Goal: Information Seeking & Learning: Learn about a topic

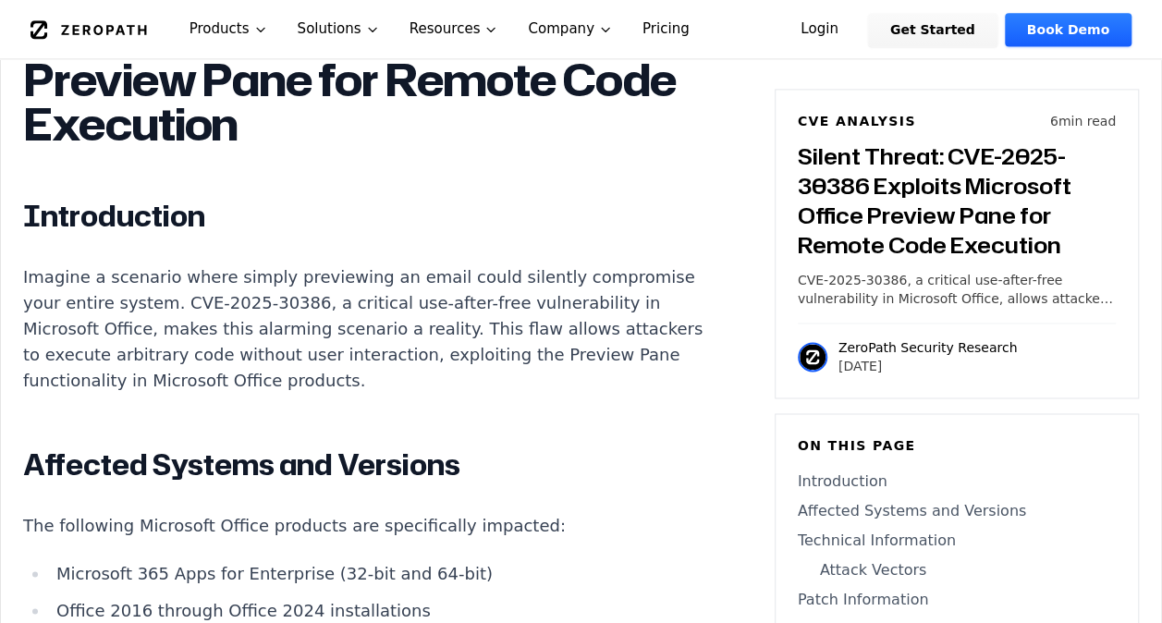
scroll to position [1294, 0]
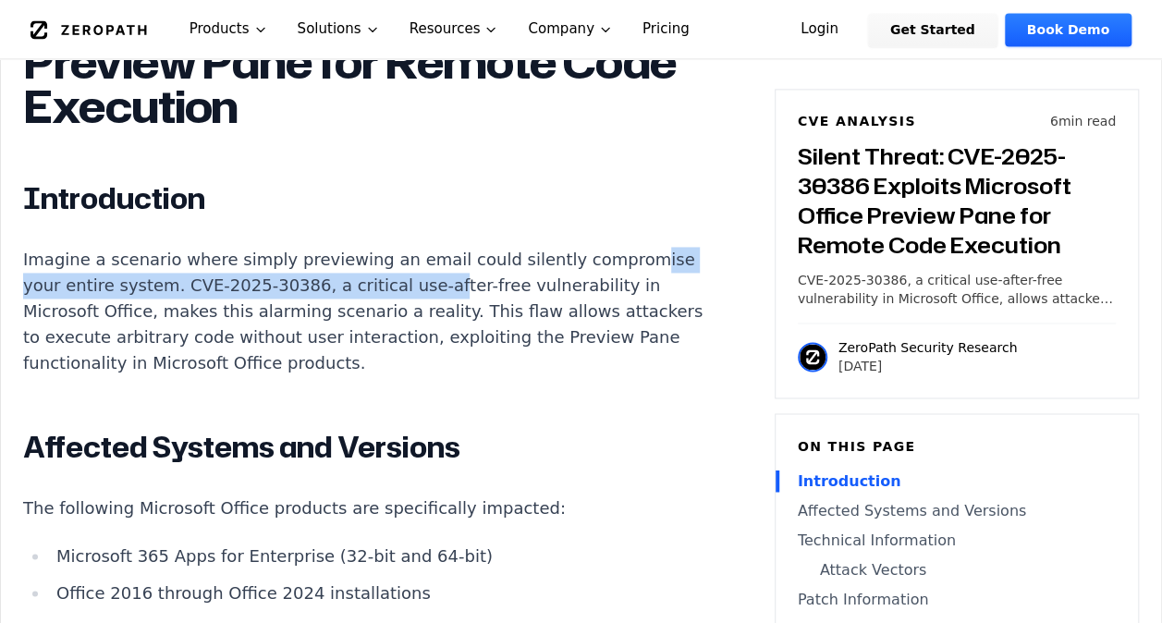
drag, startPoint x: 100, startPoint y: 285, endPoint x: 505, endPoint y: 281, distance: 404.8
click at [505, 281] on p "Imagine a scenario where simply previewing an email could silently compromise y…" at bounding box center [367, 311] width 688 height 129
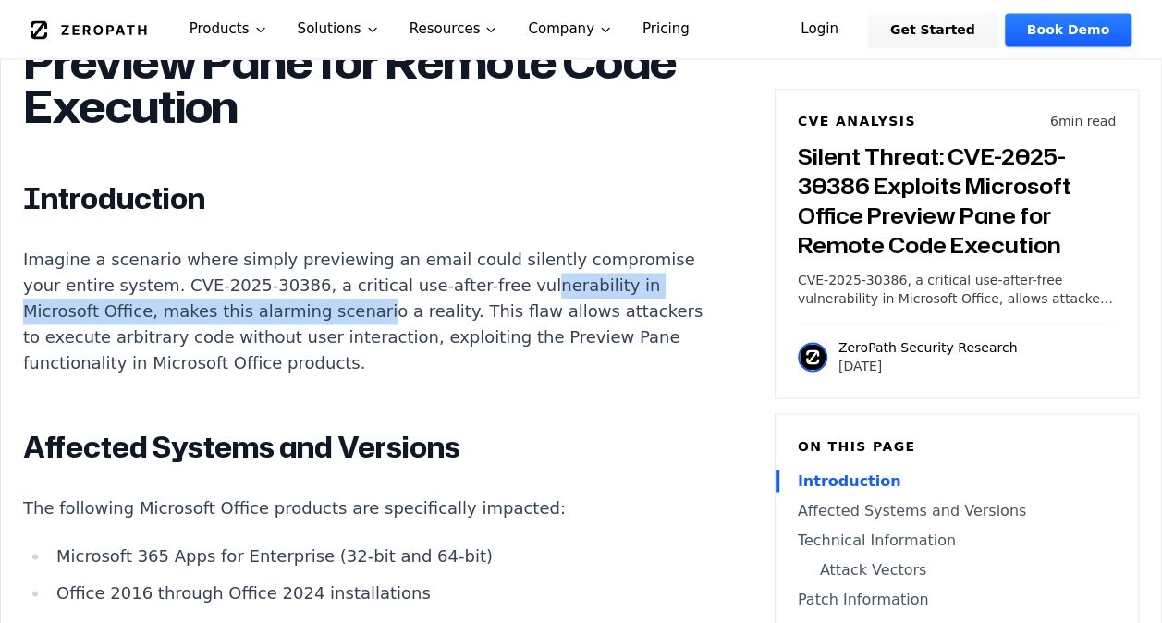
drag, startPoint x: 46, startPoint y: 310, endPoint x: 462, endPoint y: 301, distance: 416.0
click at [462, 301] on p "Imagine a scenario where simply previewing an email could silently compromise y…" at bounding box center [367, 311] width 688 height 129
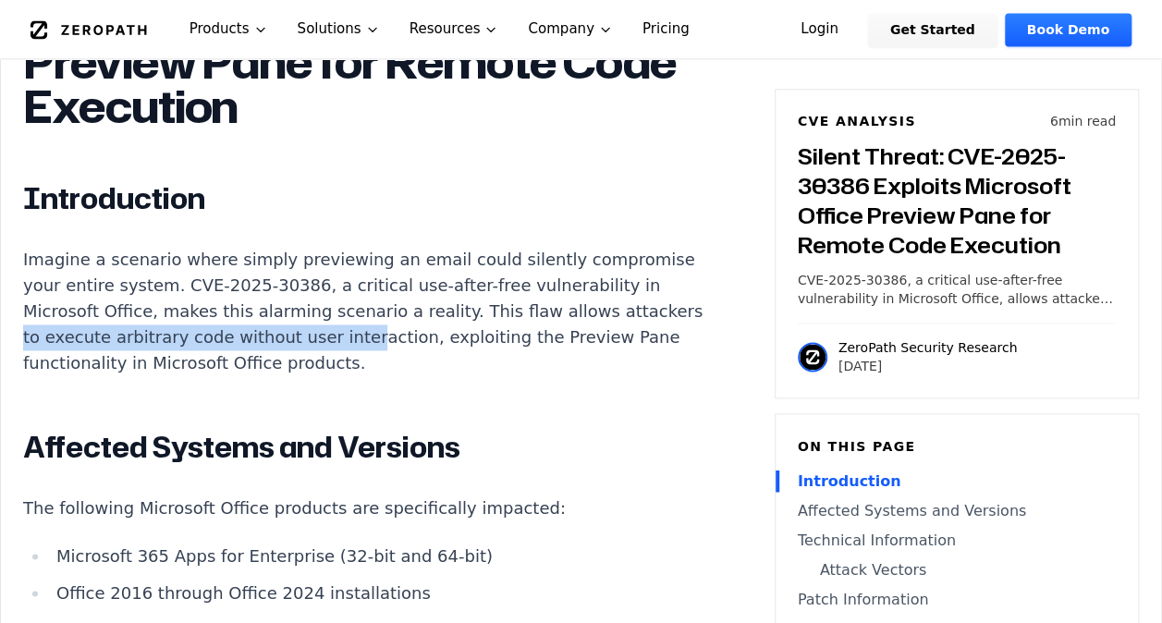
drag, startPoint x: 189, startPoint y: 334, endPoint x: 495, endPoint y: 333, distance: 306.8
click at [495, 333] on p "Imagine a scenario where simply previewing an email could silently compromise y…" at bounding box center [367, 311] width 688 height 129
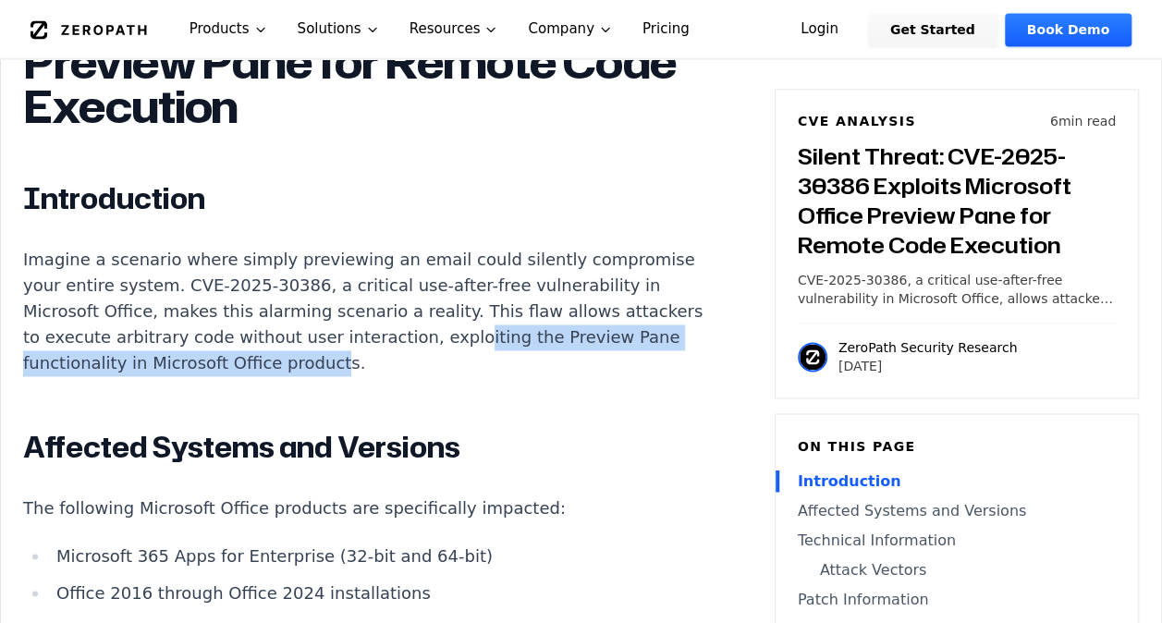
drag, startPoint x: 68, startPoint y: 360, endPoint x: 518, endPoint y: 362, distance: 450.1
click at [518, 362] on p "Imagine a scenario where simply previewing an email could silently compromise y…" at bounding box center [367, 311] width 688 height 129
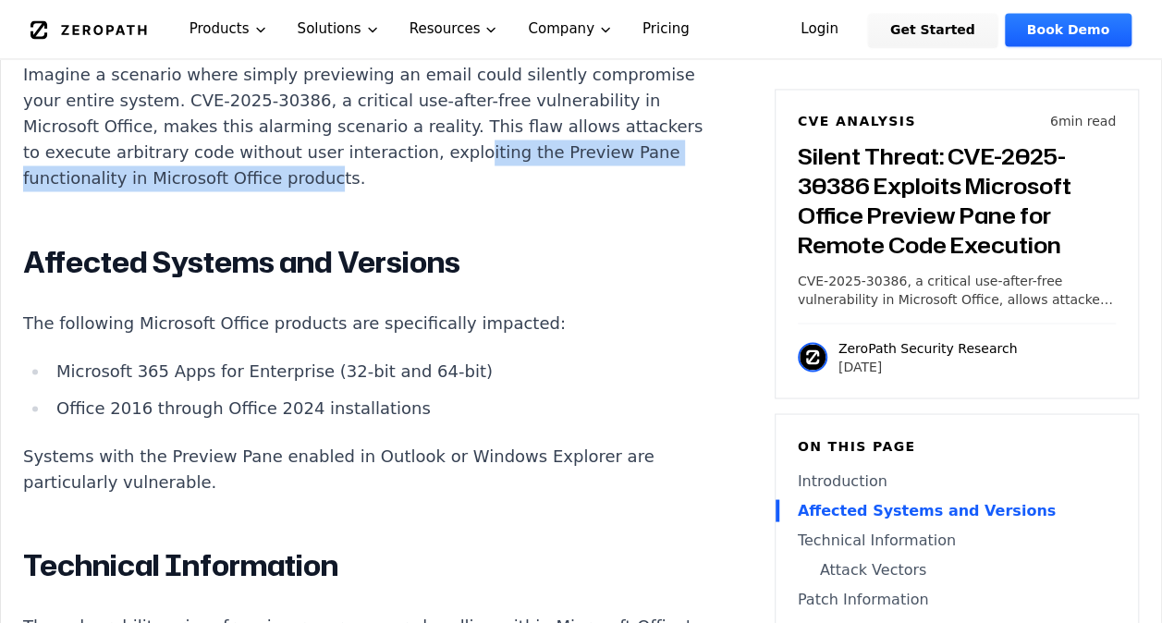
scroll to position [1571, 0]
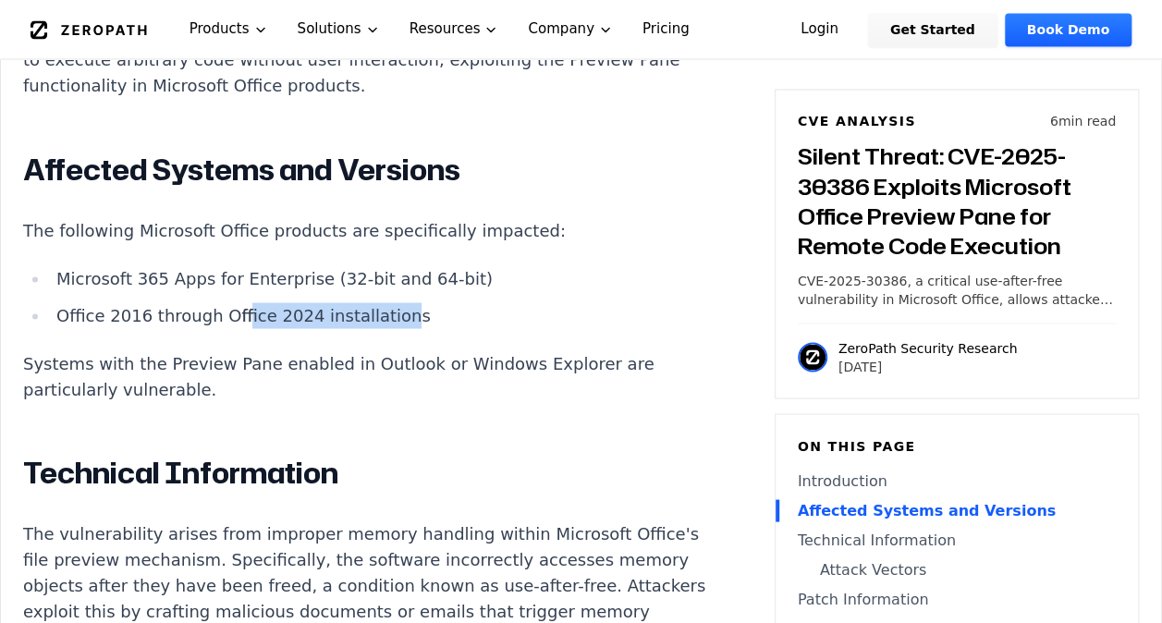
drag, startPoint x: 292, startPoint y: 312, endPoint x: 372, endPoint y: 315, distance: 79.5
click at [372, 315] on li "Office 2016 through Office 2024 installations" at bounding box center [380, 315] width 662 height 26
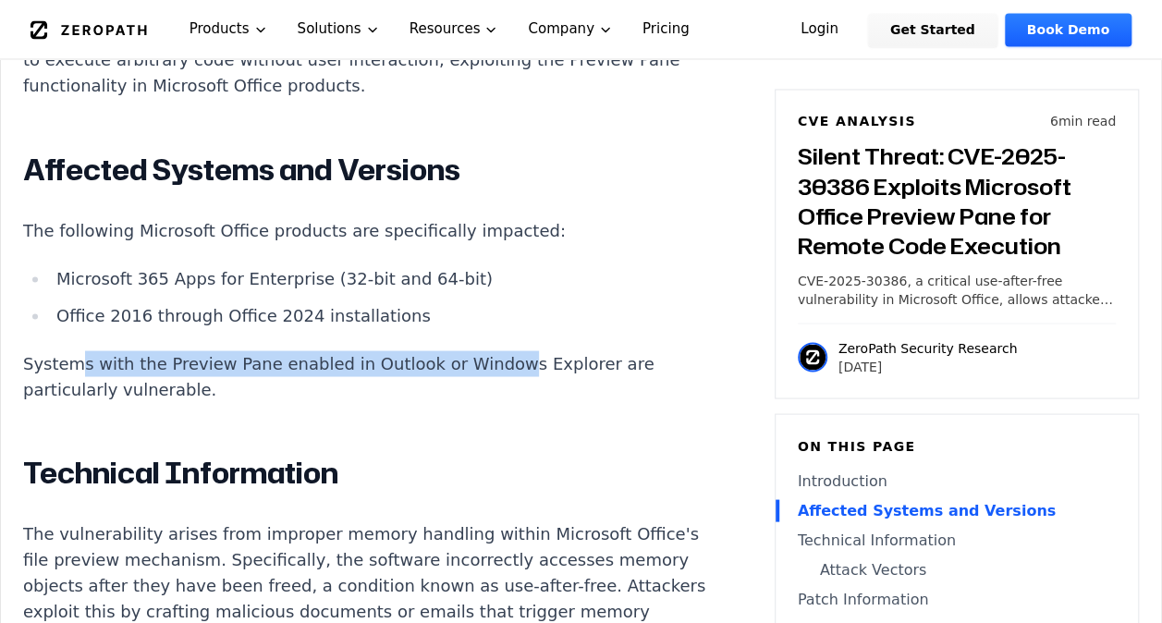
drag, startPoint x: 72, startPoint y: 357, endPoint x: 476, endPoint y: 365, distance: 403.9
click at [476, 365] on p "Systems with the Preview Pane enabled in Outlook or Windows Explorer are partic…" at bounding box center [367, 376] width 688 height 52
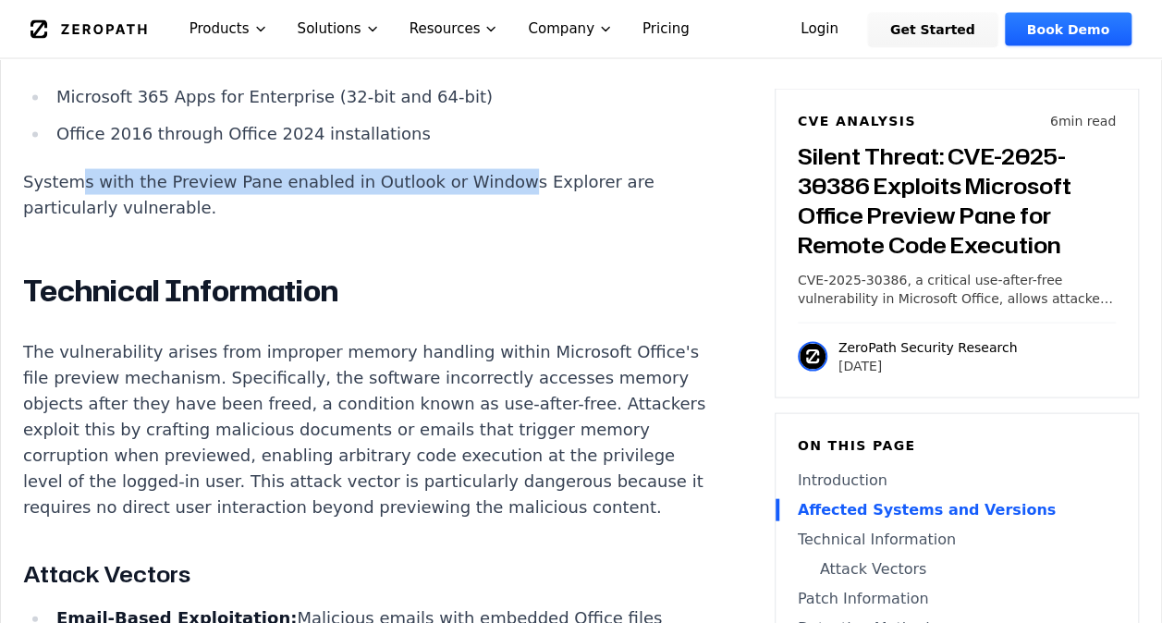
scroll to position [1756, 0]
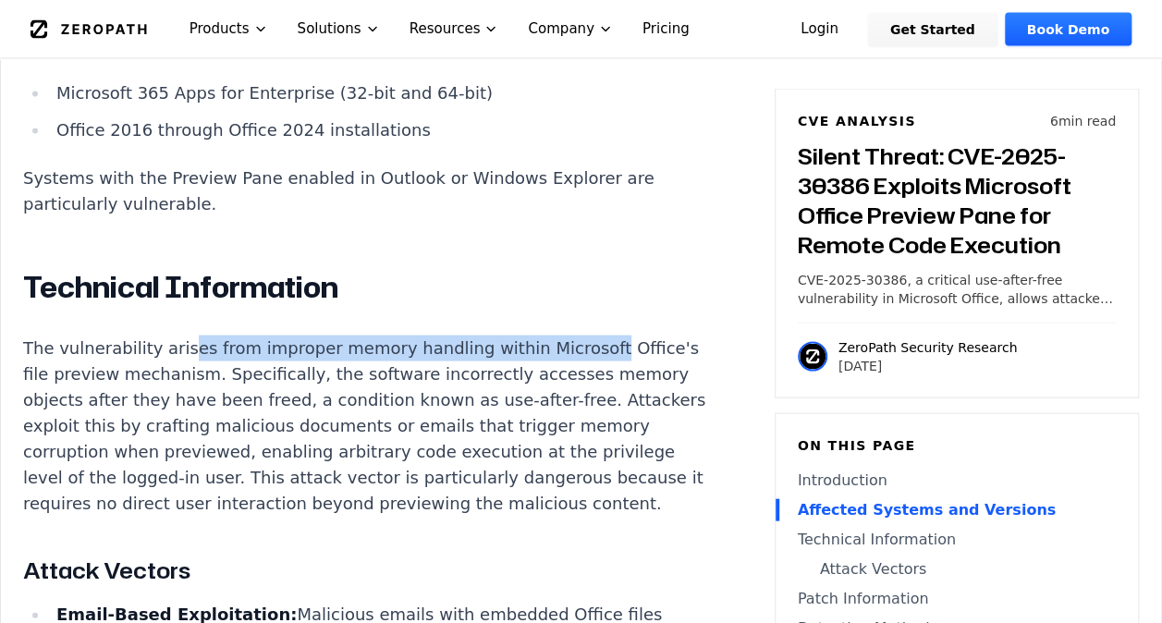
drag, startPoint x: 360, startPoint y: 342, endPoint x: 596, endPoint y: 343, distance: 235.7
click at [596, 343] on p "The vulnerability arises from improper memory handling within Microsoft Office'…" at bounding box center [367, 425] width 688 height 181
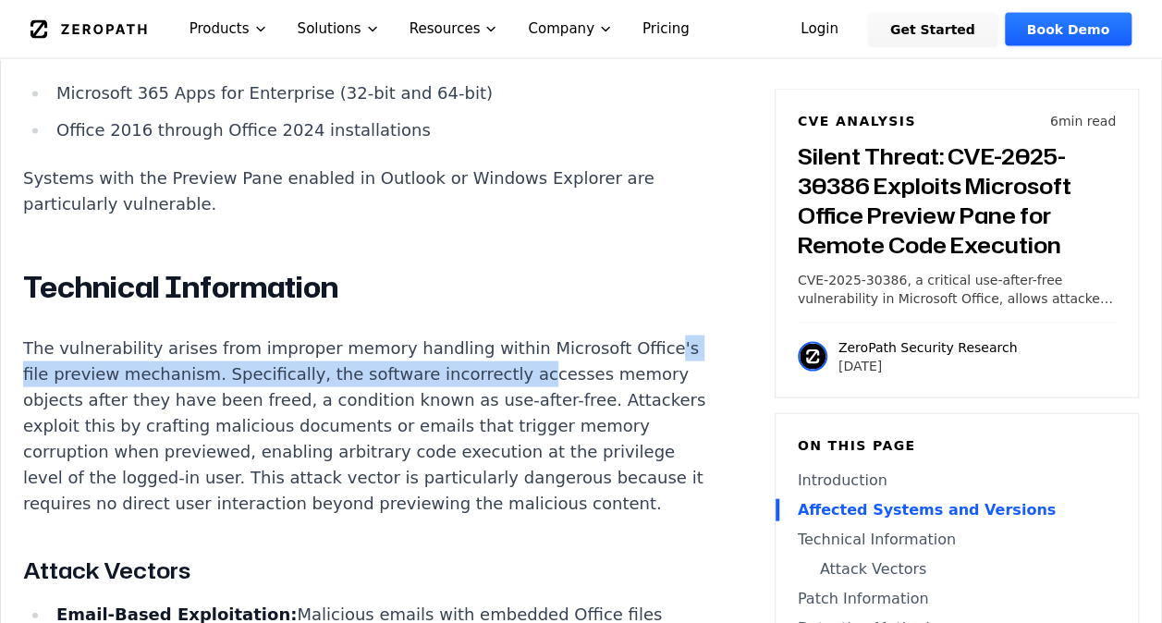
drag, startPoint x: 65, startPoint y: 373, endPoint x: 542, endPoint y: 370, distance: 476.9
click at [542, 370] on p "The vulnerability arises from improper memory handling within Microsoft Office'…" at bounding box center [367, 425] width 688 height 181
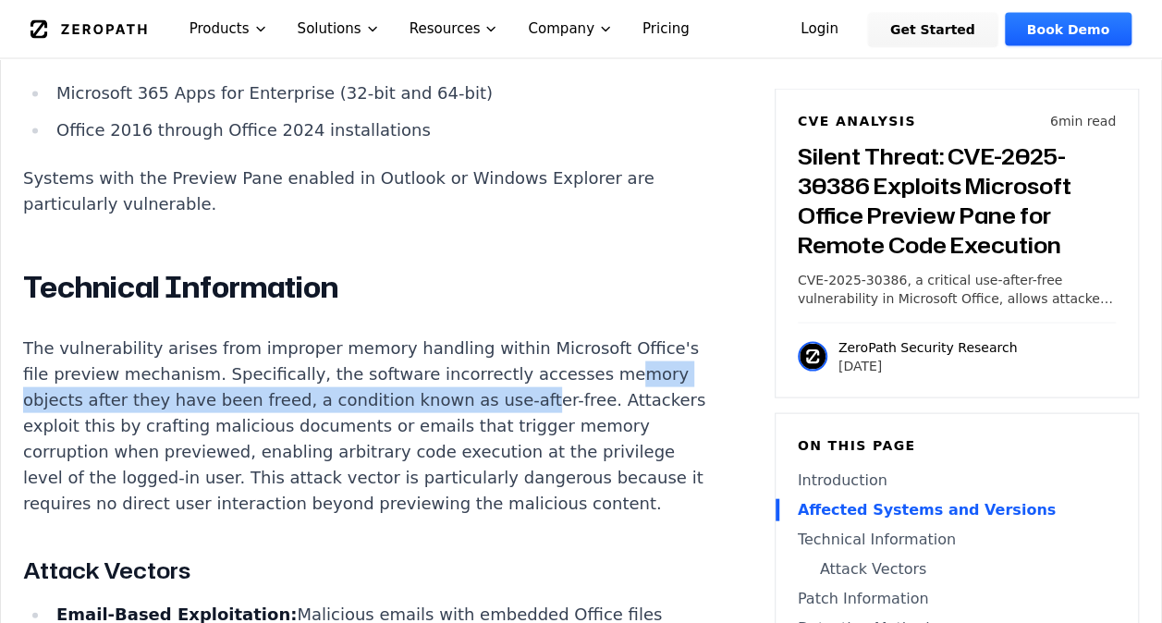
drag, startPoint x: 43, startPoint y: 405, endPoint x: 556, endPoint y: 405, distance: 513.8
click at [556, 405] on p "The vulnerability arises from improper memory handling within Microsoft Office'…" at bounding box center [367, 425] width 688 height 181
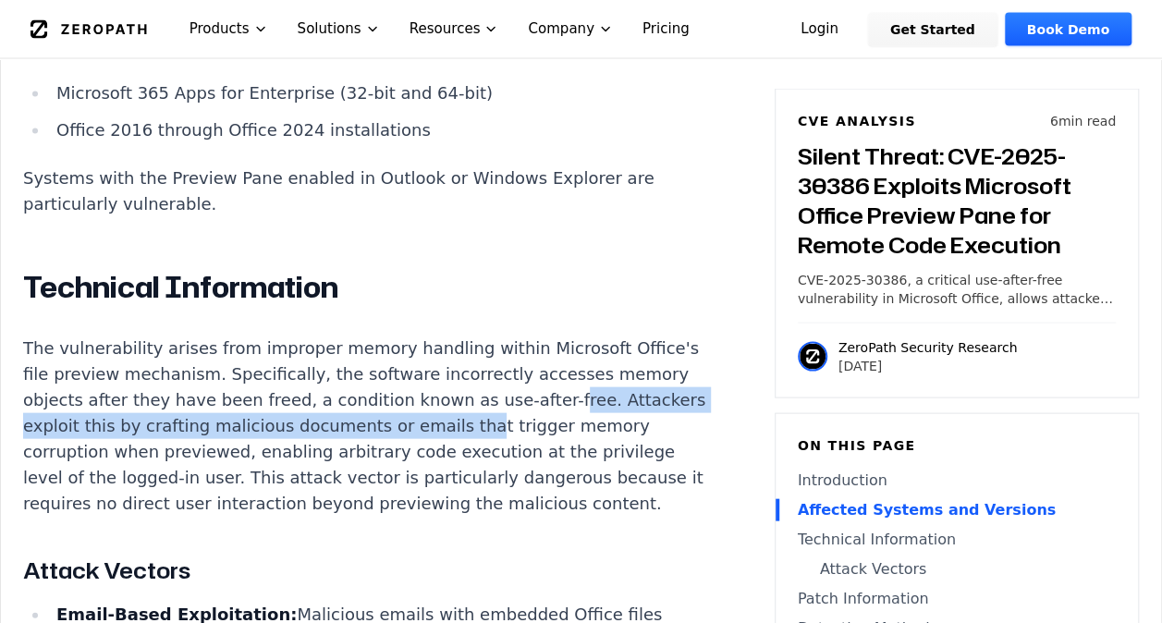
drag, startPoint x: 28, startPoint y: 429, endPoint x: 553, endPoint y: 426, distance: 524.9
click at [553, 426] on p "The vulnerability arises from improper memory handling within Microsoft Office'…" at bounding box center [367, 425] width 688 height 181
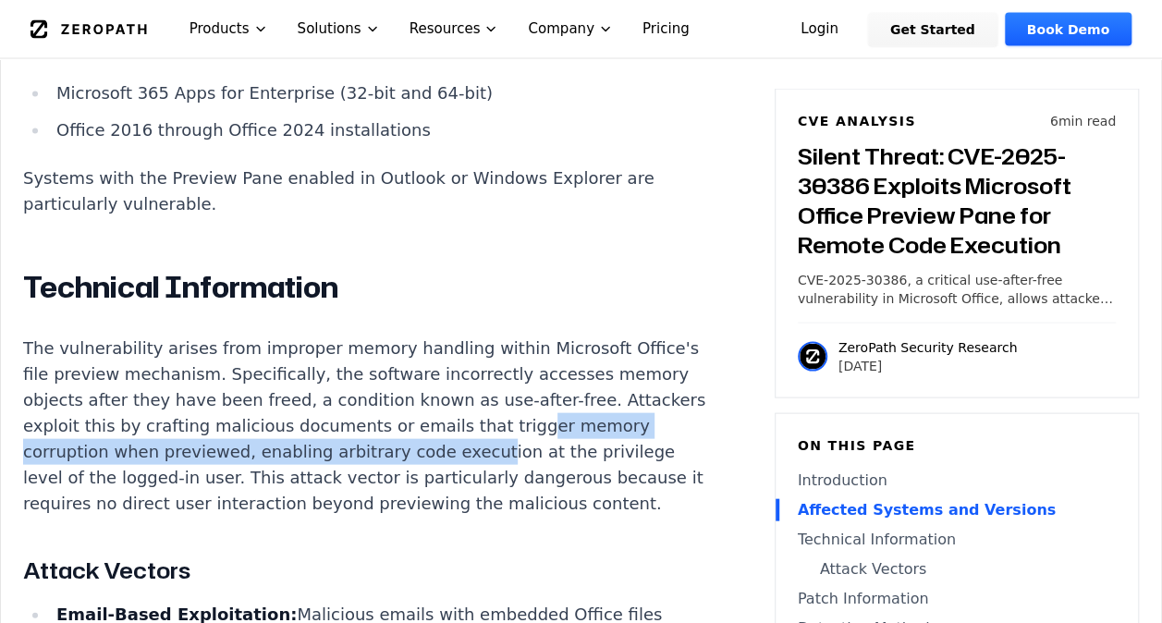
drag, startPoint x: 59, startPoint y: 448, endPoint x: 571, endPoint y: 445, distance: 512.0
click at [571, 445] on p "The vulnerability arises from improper memory handling within Microsoft Office'…" at bounding box center [367, 425] width 688 height 181
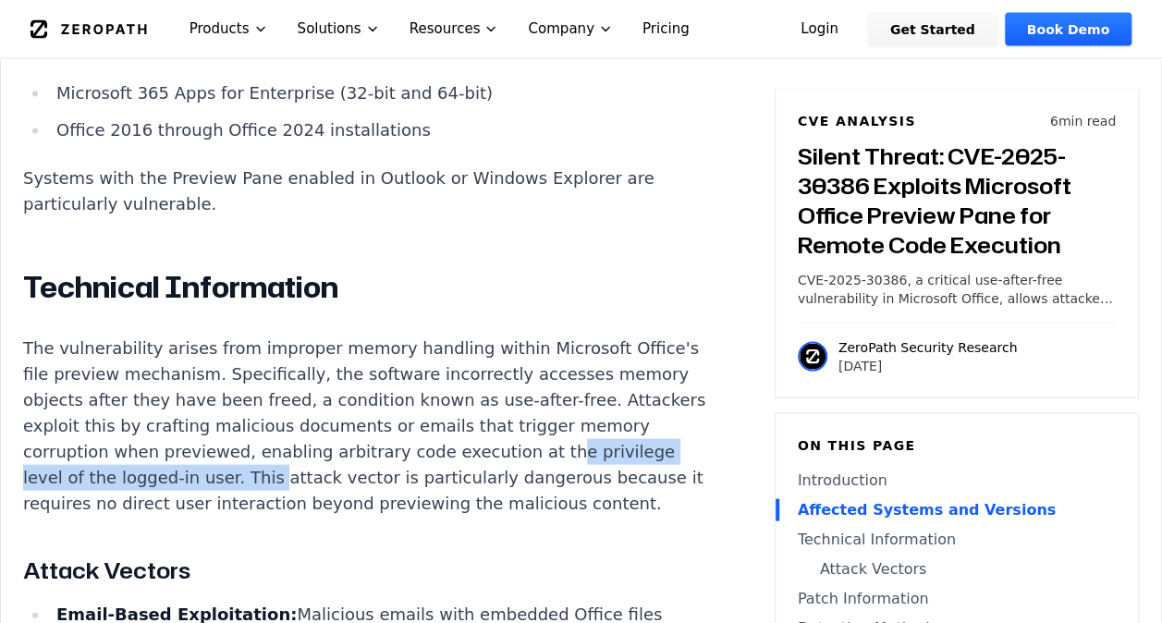
drag, startPoint x: 55, startPoint y: 475, endPoint x: 372, endPoint y: 474, distance: 316.1
click at [372, 474] on p "The vulnerability arises from improper memory handling within Microsoft Office'…" at bounding box center [367, 425] width 688 height 181
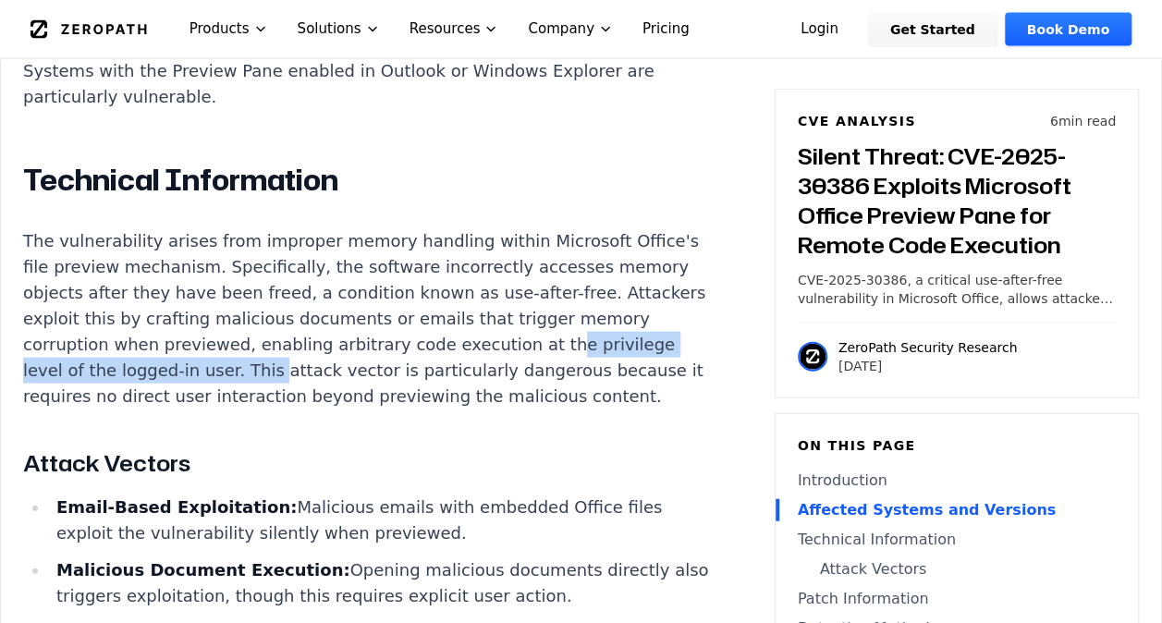
scroll to position [2033, 0]
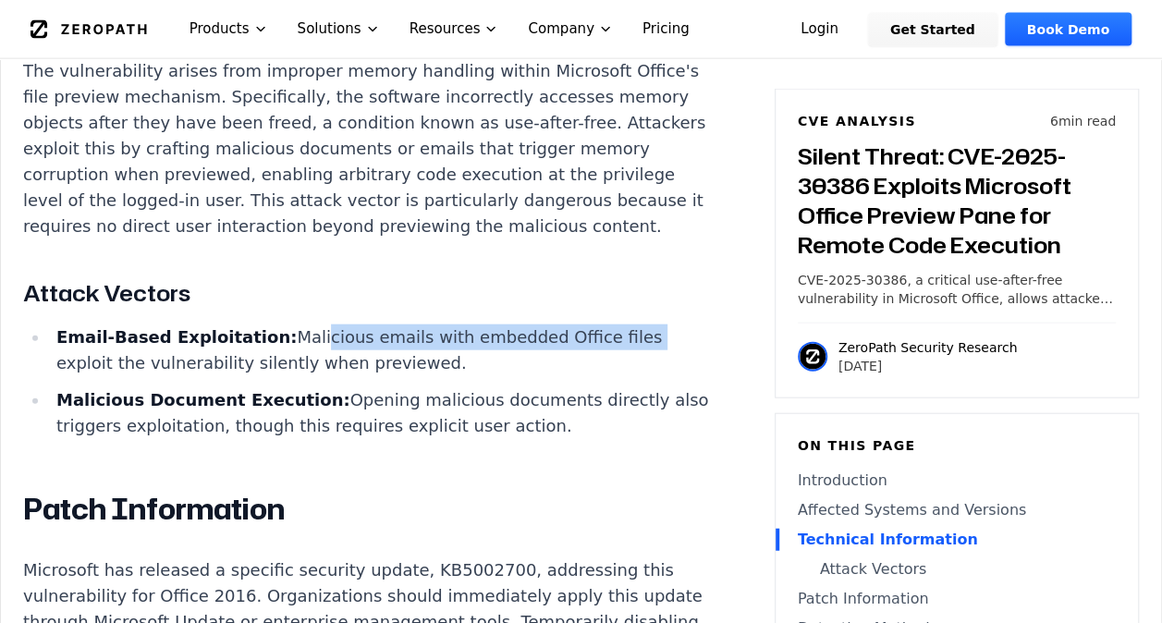
drag, startPoint x: 294, startPoint y: 362, endPoint x: 592, endPoint y: 358, distance: 298.5
click at [592, 358] on li "Email-Based Exploitation: Malicious emails with embedded Office files exploit t…" at bounding box center [380, 350] width 662 height 52
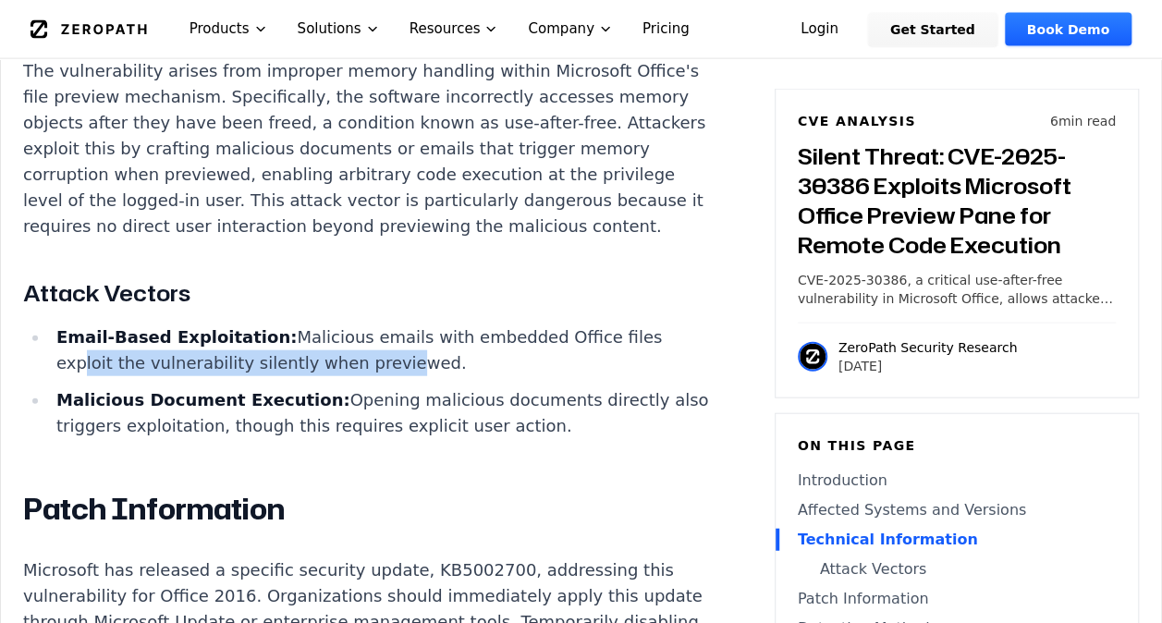
drag, startPoint x: 74, startPoint y: 391, endPoint x: 370, endPoint y: 379, distance: 296.0
click at [370, 376] on li "Email-Based Exploitation: Malicious emails with embedded Office files exploit t…" at bounding box center [380, 350] width 662 height 52
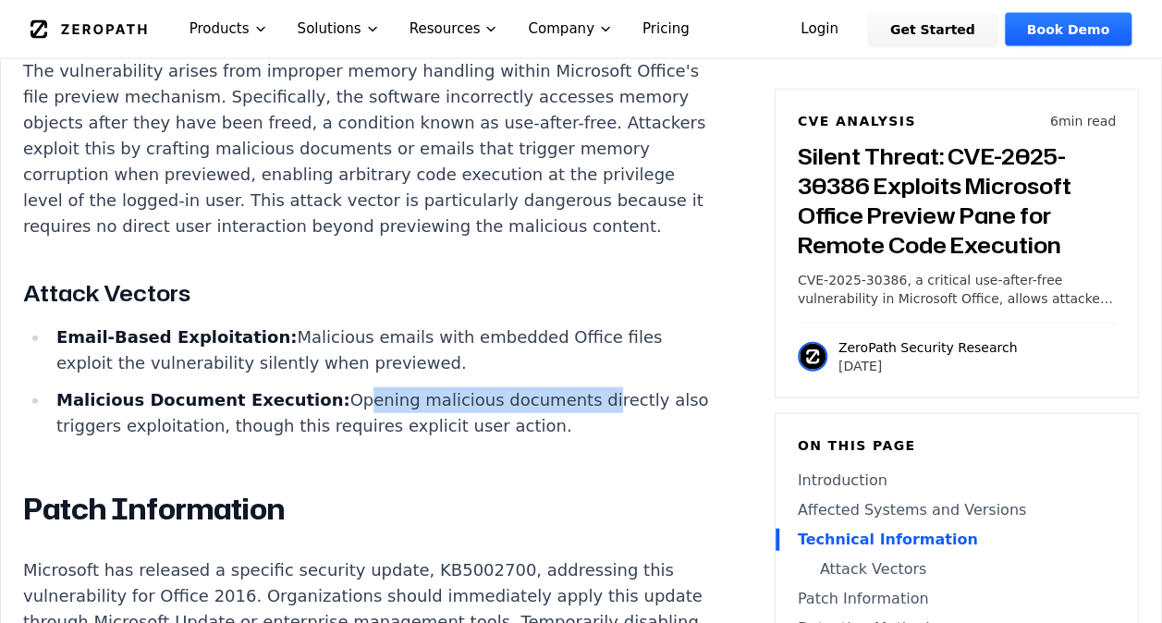
drag, startPoint x: 370, startPoint y: 379, endPoint x: 533, endPoint y: 426, distance: 170.2
click at [533, 426] on li "Malicious Document Execution: Opening malicious documents directly also trigger…" at bounding box center [380, 413] width 662 height 52
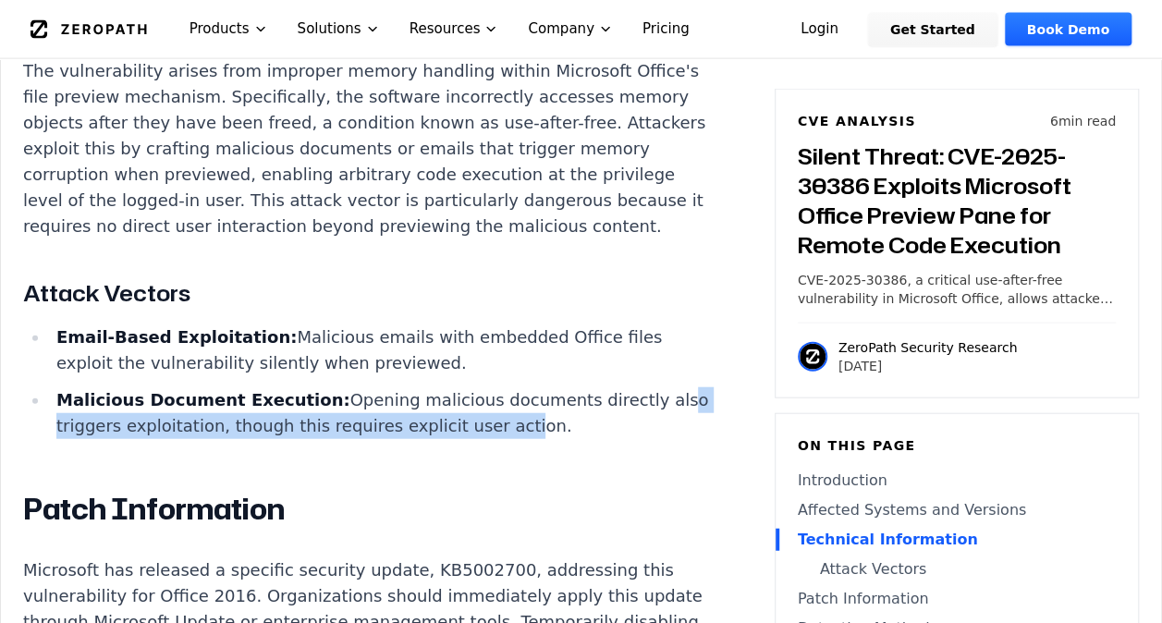
drag, startPoint x: 69, startPoint y: 456, endPoint x: 512, endPoint y: 442, distance: 442.9
click at [512, 439] on li "Malicious Document Execution: Opening malicious documents directly also trigger…" at bounding box center [380, 413] width 662 height 52
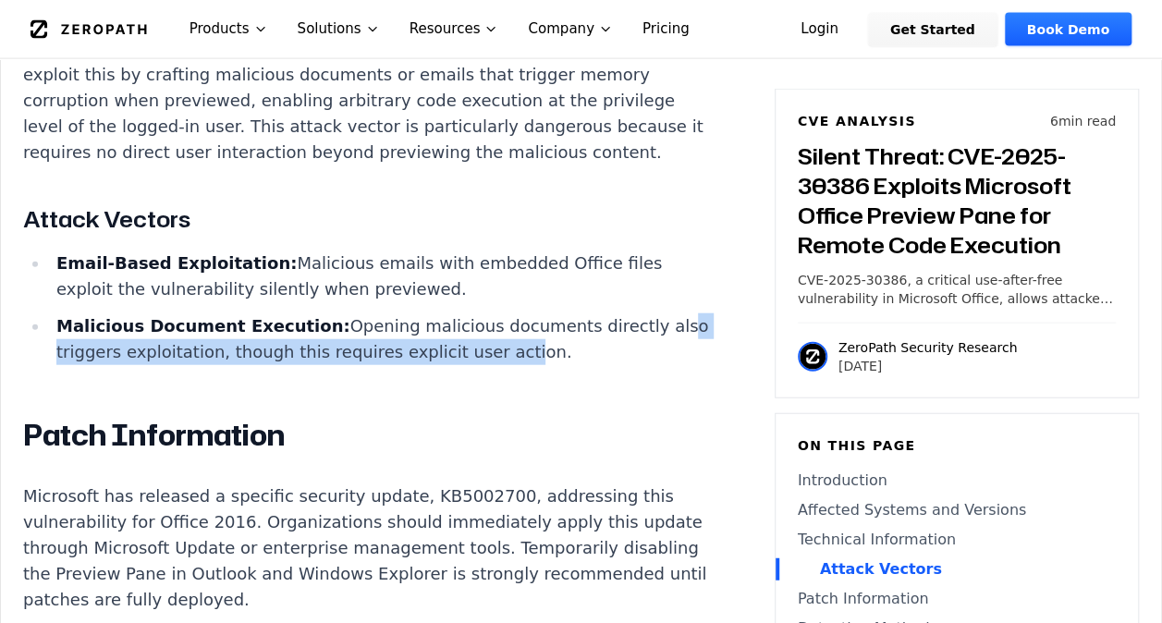
scroll to position [2218, 0]
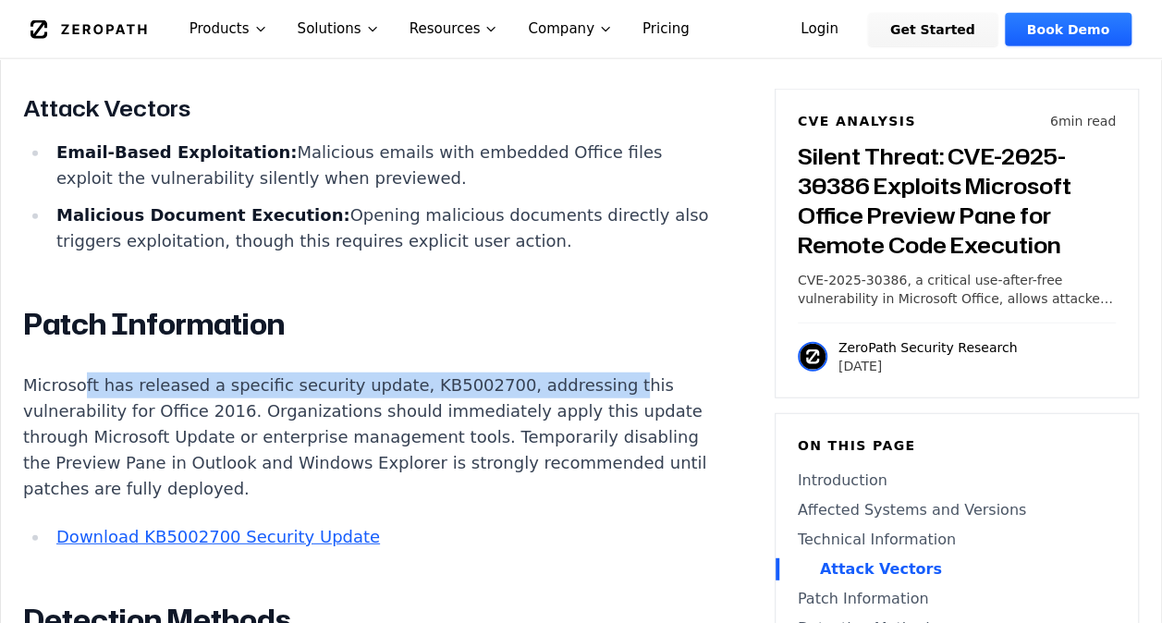
drag, startPoint x: 81, startPoint y: 412, endPoint x: 565, endPoint y: 420, distance: 483.4
click at [565, 420] on p "Microsoft has released a specific security update, KB5002700, addressing this v…" at bounding box center [367, 436] width 688 height 129
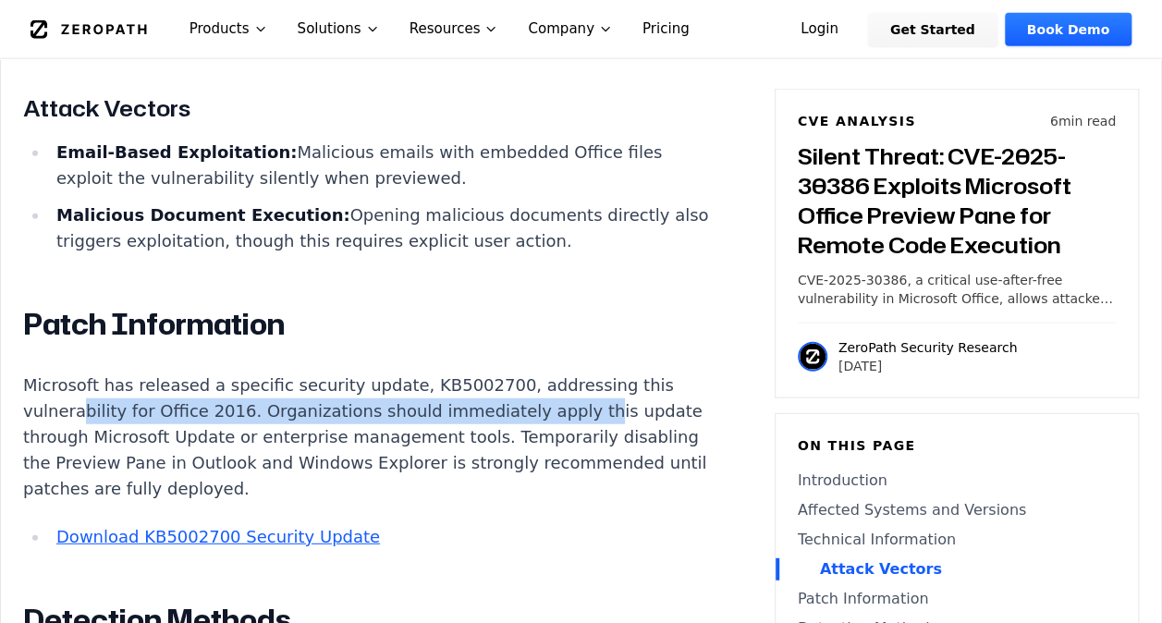
drag, startPoint x: 76, startPoint y: 436, endPoint x: 548, endPoint y: 435, distance: 472.2
click at [548, 435] on p "Microsoft has released a specific security update, KB5002700, addressing this v…" at bounding box center [367, 436] width 688 height 129
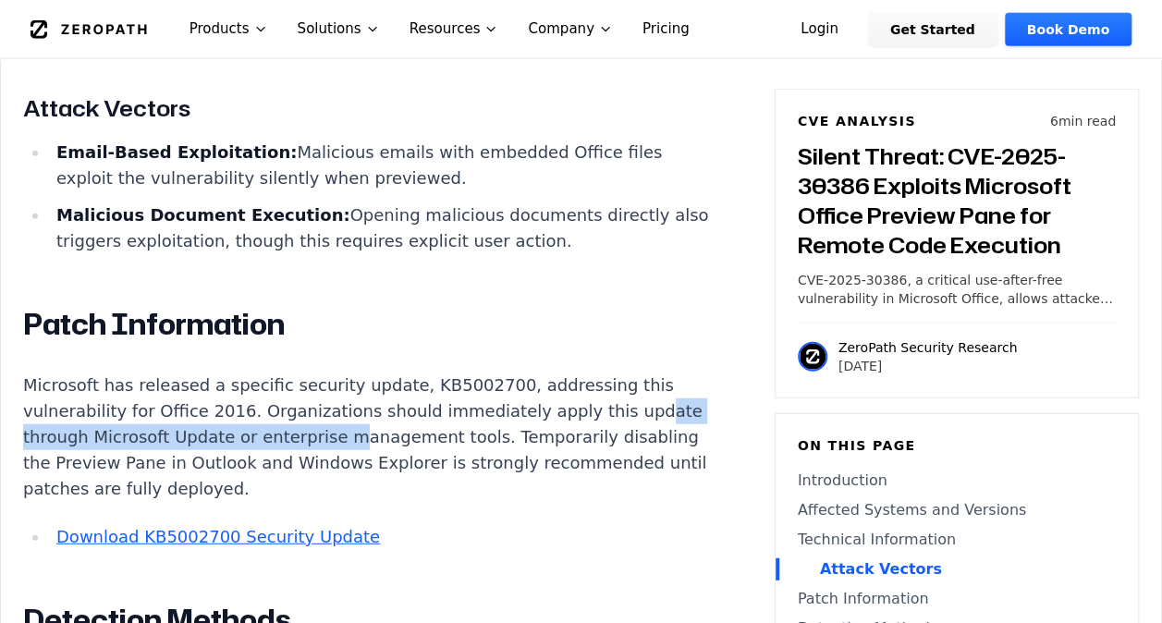
drag, startPoint x: 51, startPoint y: 458, endPoint x: 391, endPoint y: 458, distance: 340.1
click at [391, 458] on p "Microsoft has released a specific security update, KB5002700, addressing this v…" at bounding box center [367, 436] width 688 height 129
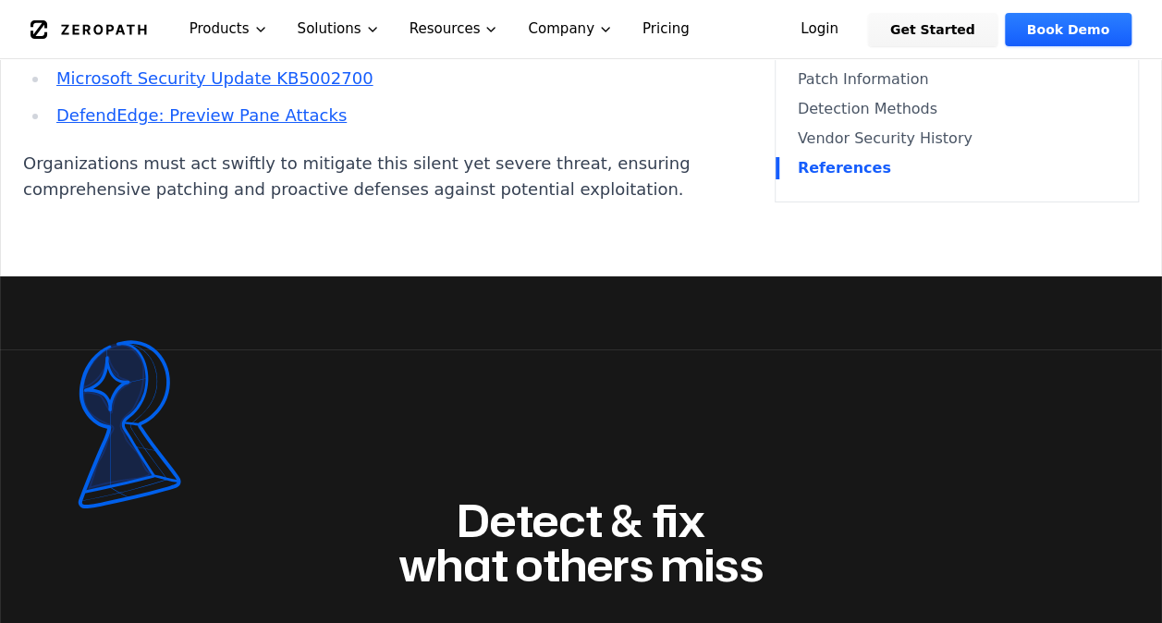
scroll to position [3142, 0]
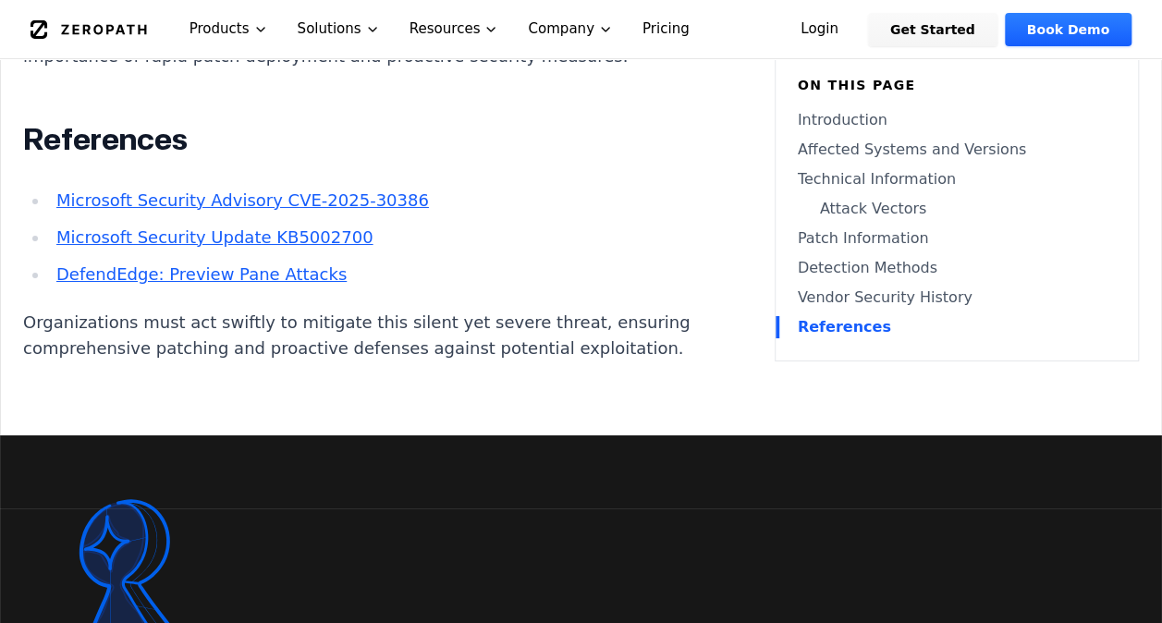
click at [323, 247] on link "Microsoft Security Update KB5002700" at bounding box center [214, 236] width 317 height 19
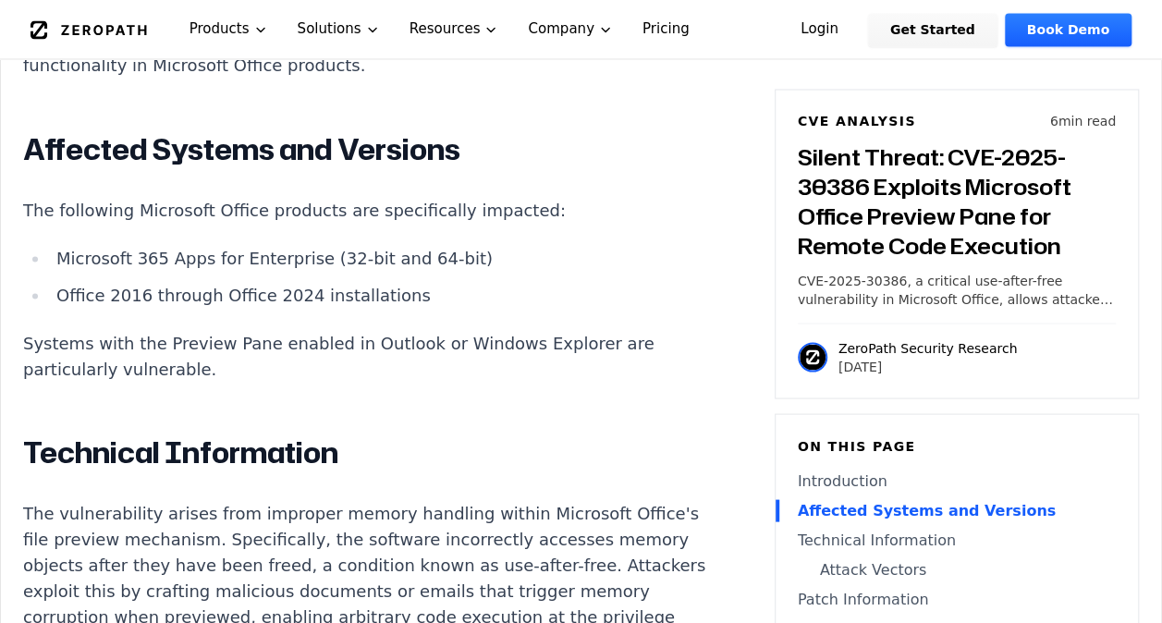
scroll to position [1663, 0]
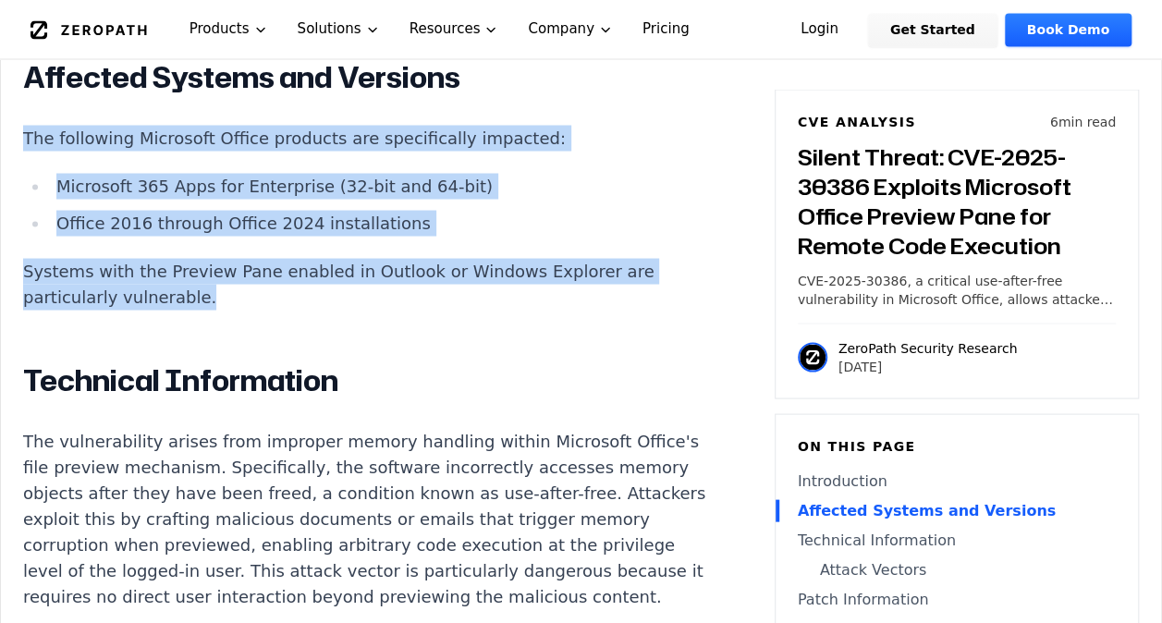
drag, startPoint x: 194, startPoint y: 295, endPoint x: 2, endPoint y: 113, distance: 264.8
click at [2, 113] on div "Experimental AI-Generated Content This CVE analysis is an experimental publicat…" at bounding box center [581, 387] width 1160 height 3054
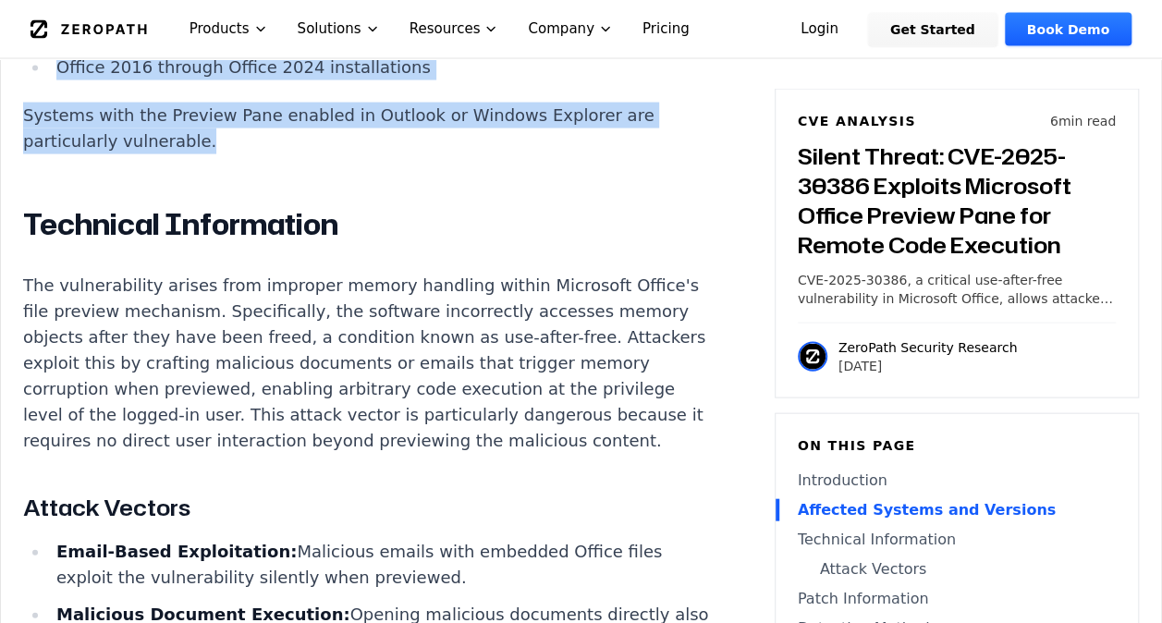
scroll to position [1416, 0]
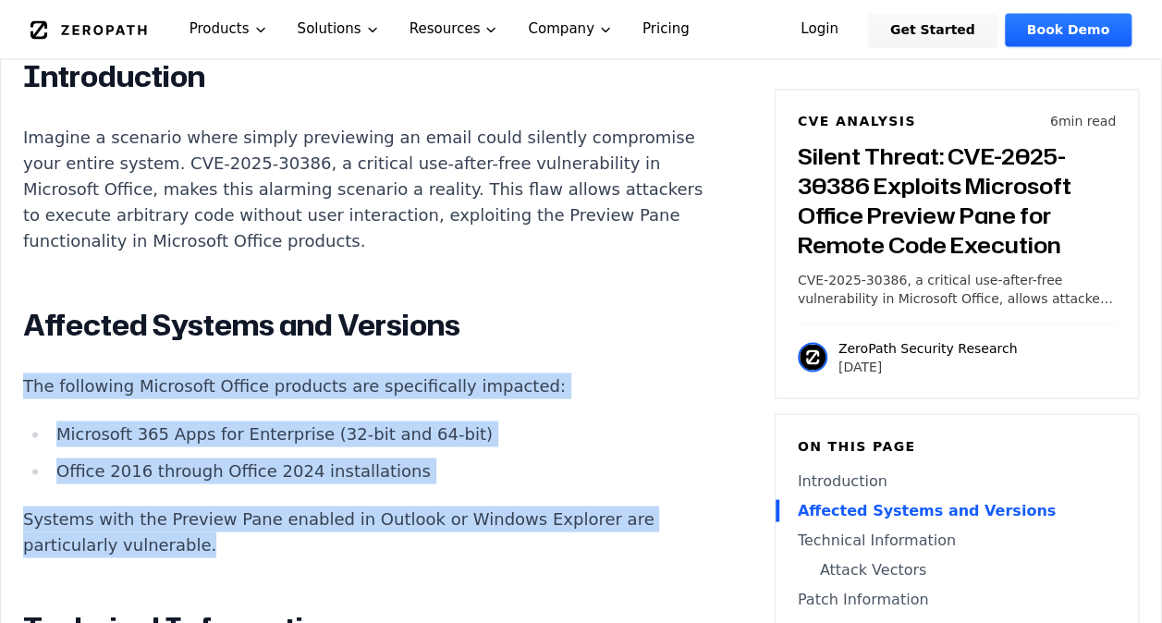
drag, startPoint x: 556, startPoint y: 548, endPoint x: 18, endPoint y: 315, distance: 586.1
click at [18, 315] on div "Experimental AI-Generated Content This CVE analysis is an experimental publicat…" at bounding box center [581, 634] width 1160 height 3054
drag, startPoint x: 18, startPoint y: 315, endPoint x: 133, endPoint y: 320, distance: 114.7
copy div "Affected Systems and Versions The following Microsoft Office products are speci…"
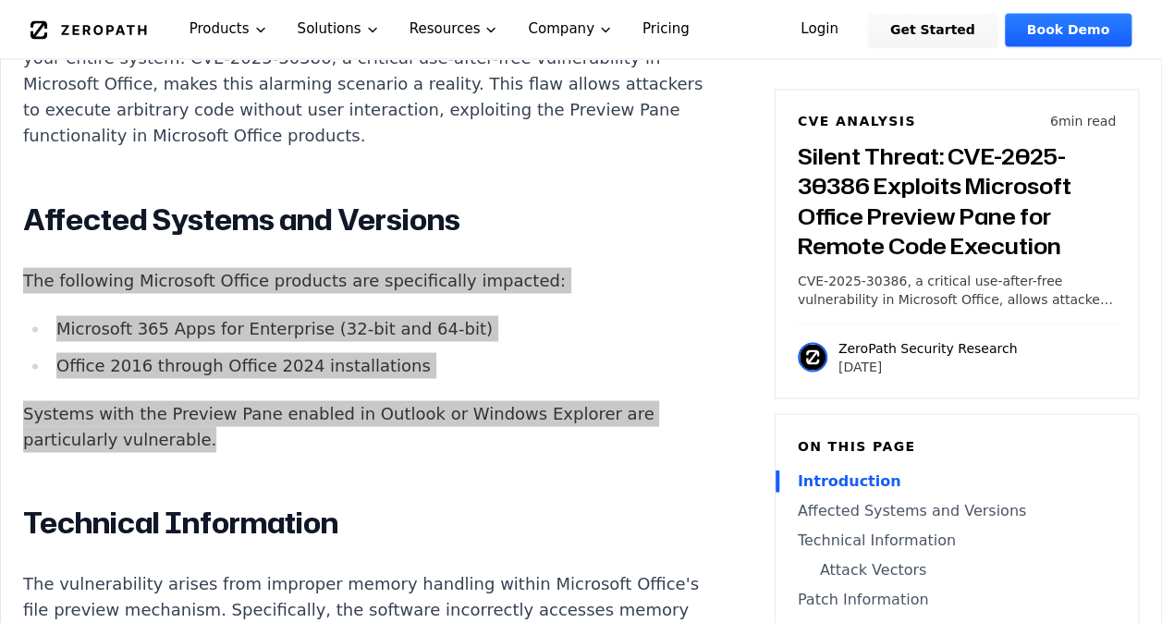
scroll to position [1663, 0]
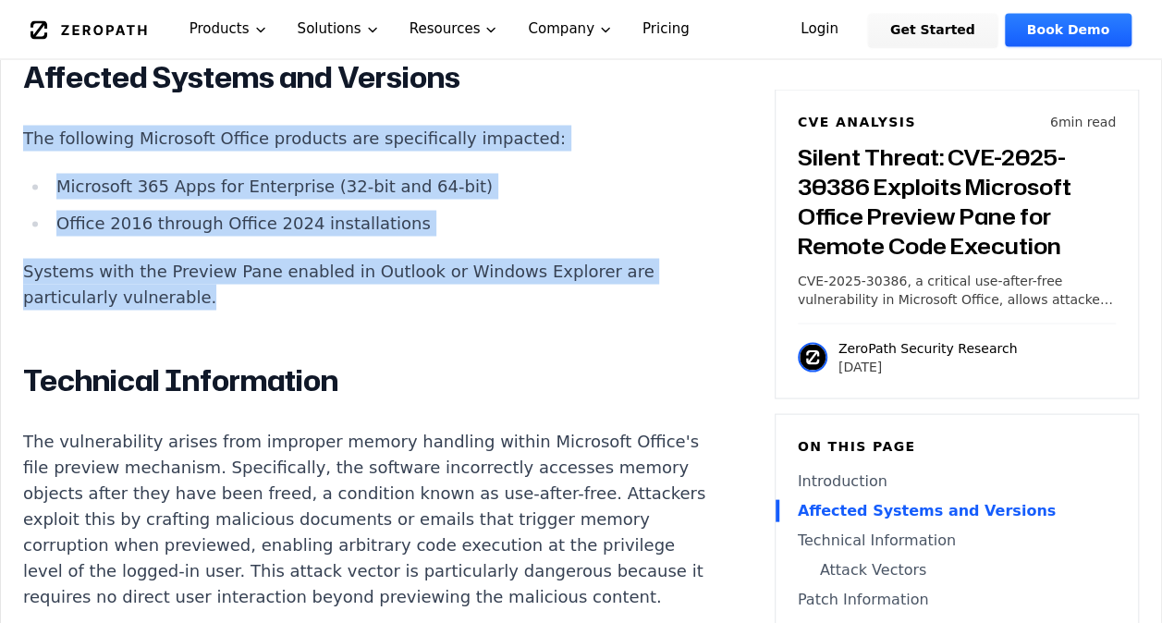
click at [456, 279] on p "Systems with the Preview Pane enabled in Outlook or Windows Explorer are partic…" at bounding box center [367, 284] width 688 height 52
